Goal: Information Seeking & Learning: Learn about a topic

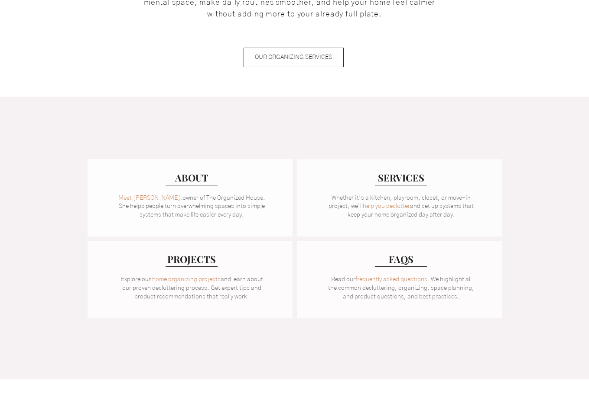
scroll to position [574, 0]
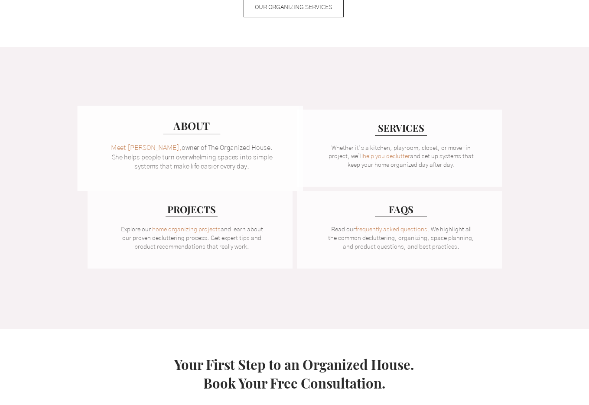
click at [143, 148] on span "Meet [PERSON_NAME]," at bounding box center [146, 148] width 71 height 7
click at [135, 148] on span "Meet [PERSON_NAME]," at bounding box center [146, 148] width 71 height 7
click at [176, 231] on link "home organizing projects" at bounding box center [185, 230] width 75 height 7
click at [384, 156] on link "help you declutter" at bounding box center [385, 157] width 52 height 7
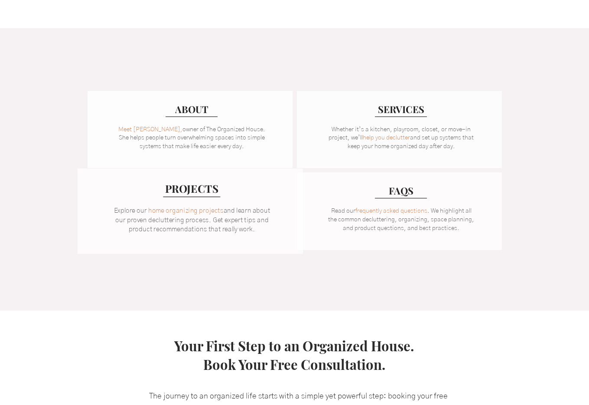
scroll to position [662, 0]
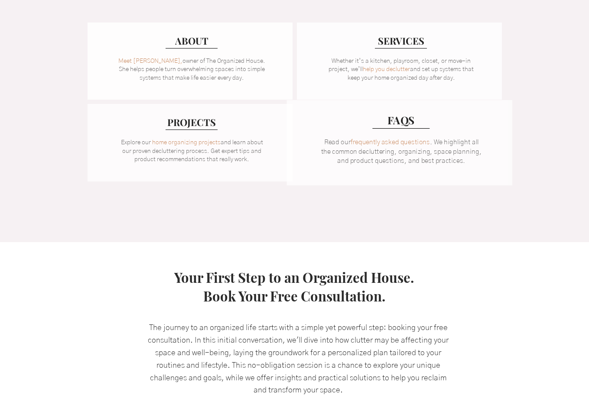
click at [380, 143] on link "frequently asked questions" at bounding box center [390, 143] width 79 height 7
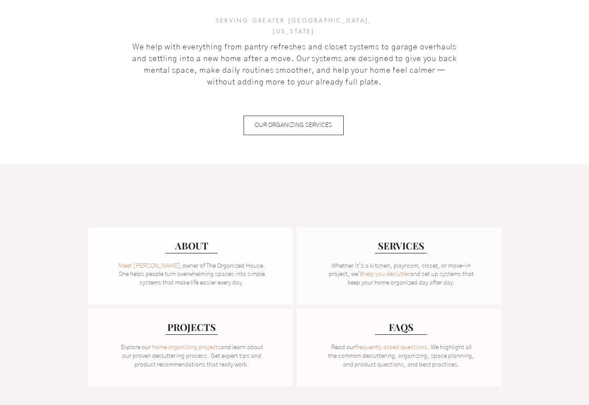
scroll to position [479, 0]
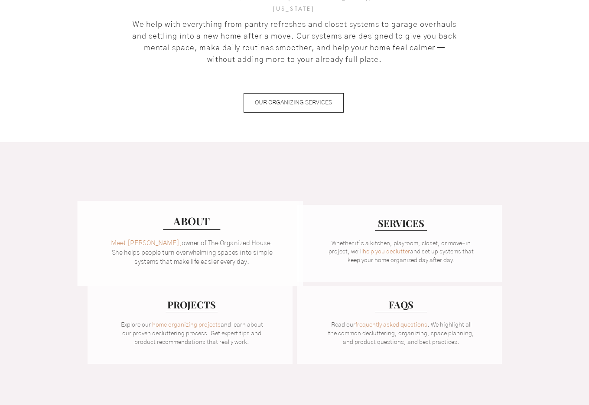
click at [145, 243] on span "Meet [PERSON_NAME]," at bounding box center [146, 243] width 71 height 7
click at [170, 254] on span "owner of The Organized House. She helps people turn overwhelming spaces into si…" at bounding box center [192, 253] width 161 height 26
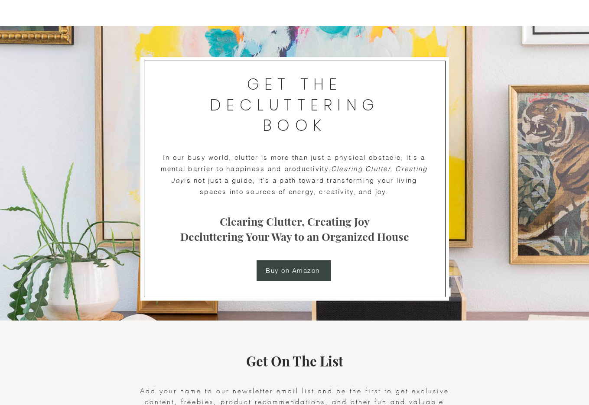
scroll to position [1277, 0]
